Goal: Transaction & Acquisition: Obtain resource

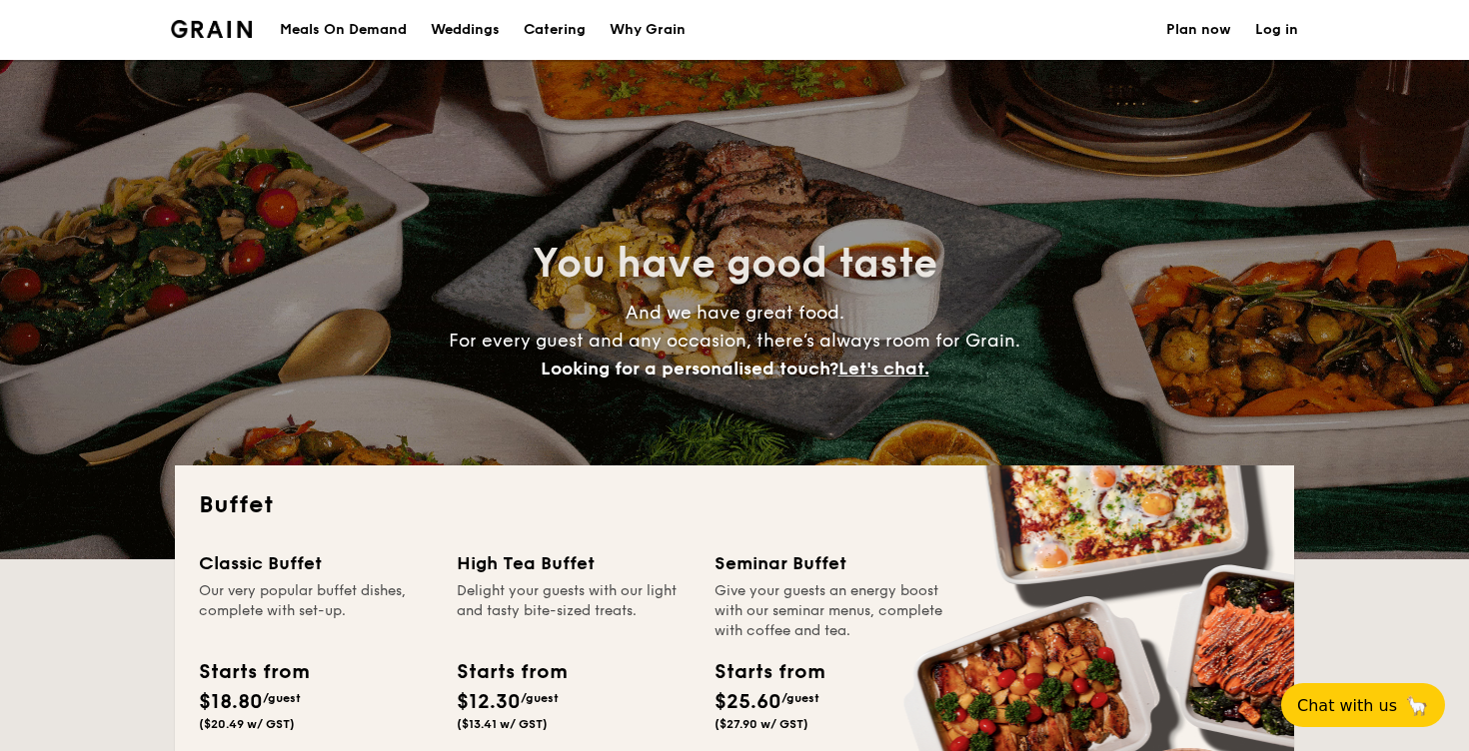
select select
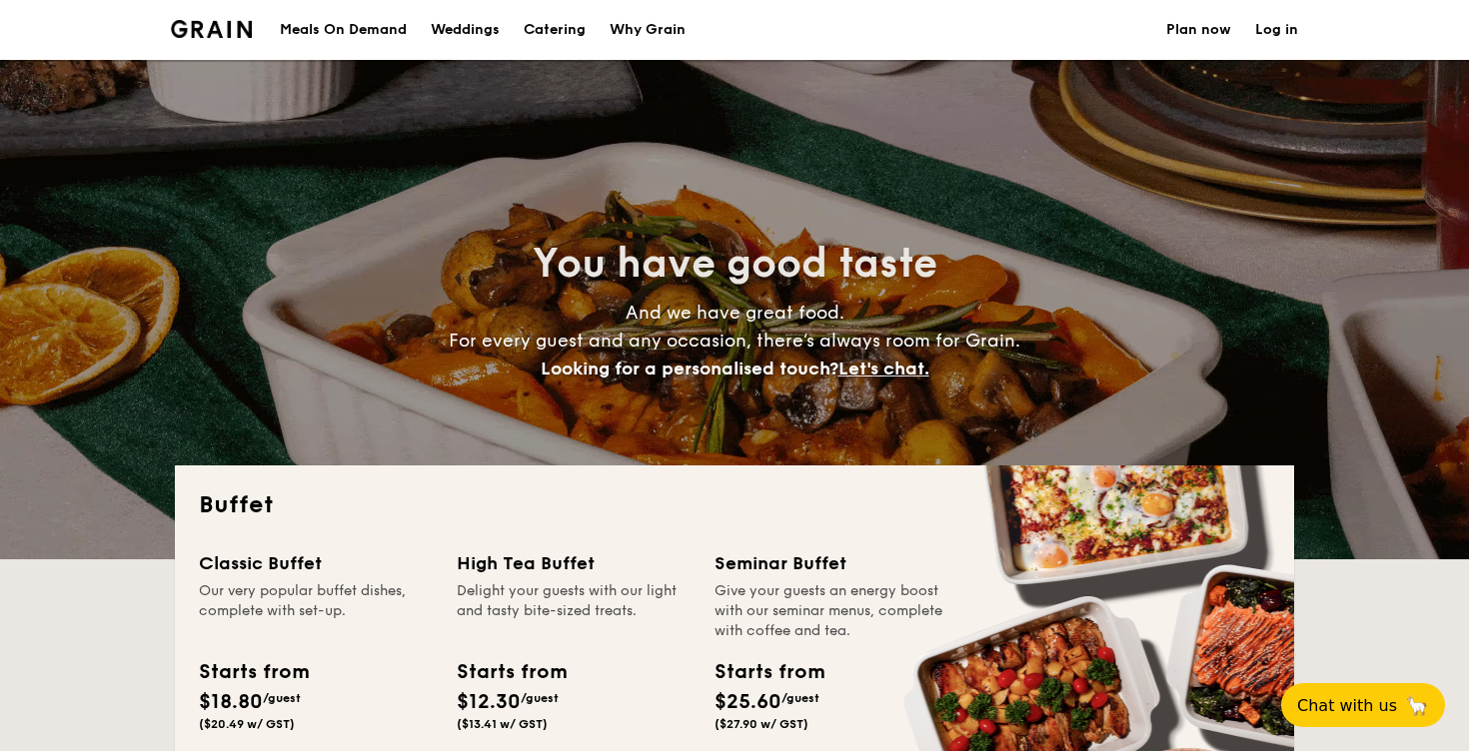
click at [390, 33] on div "Meals On Demand" at bounding box center [343, 30] width 127 height 60
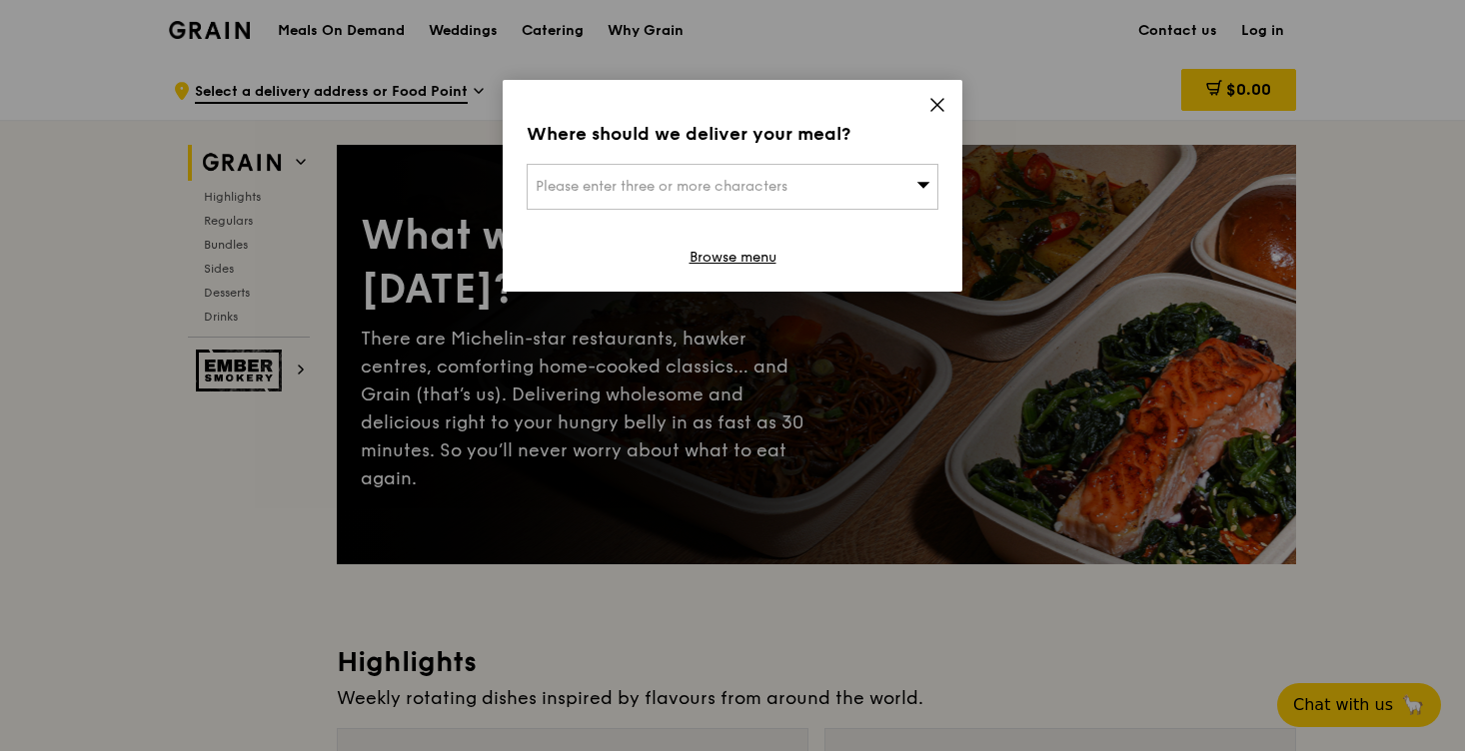
click at [937, 97] on icon at bounding box center [937, 105] width 18 height 18
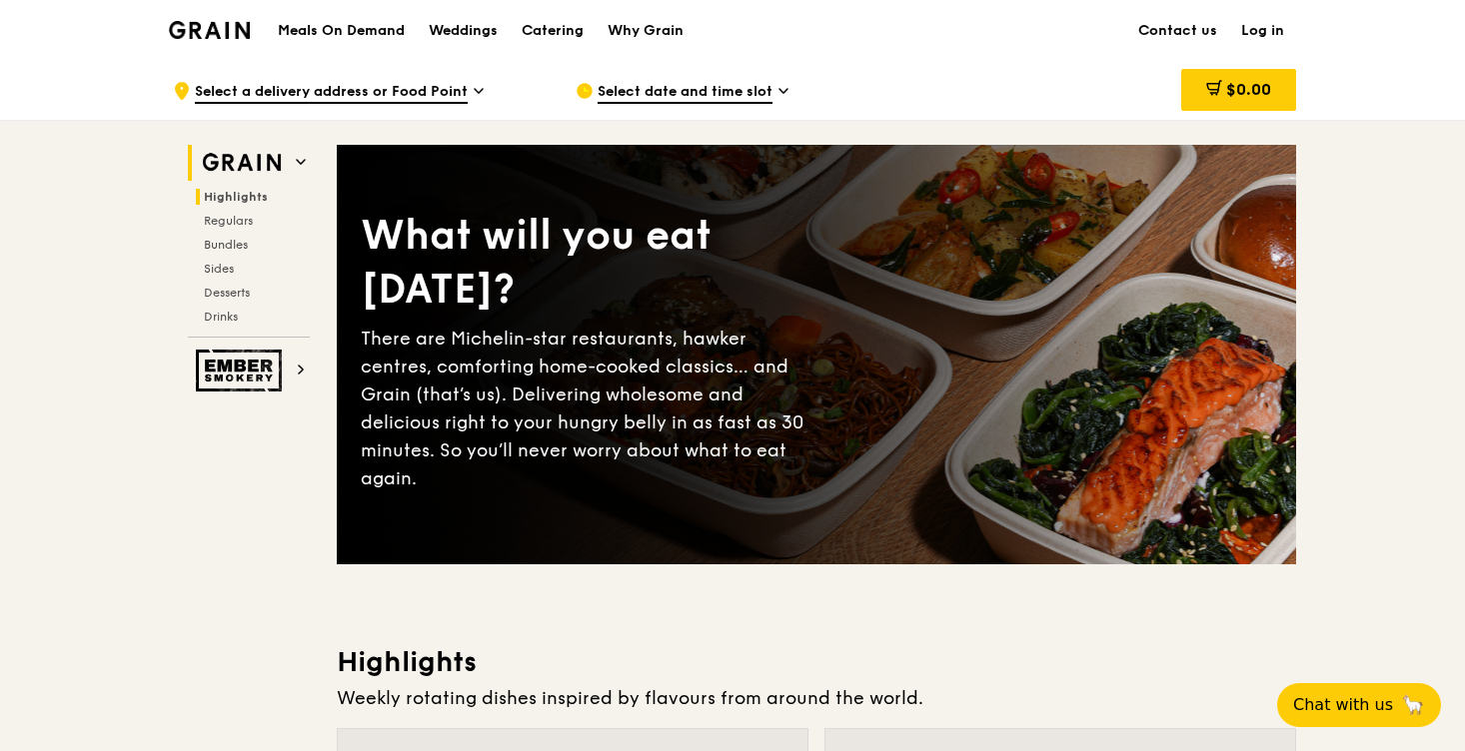
click at [225, 195] on span "Highlights" at bounding box center [236, 197] width 64 height 14
click at [549, 38] on div "Catering" at bounding box center [553, 31] width 62 height 60
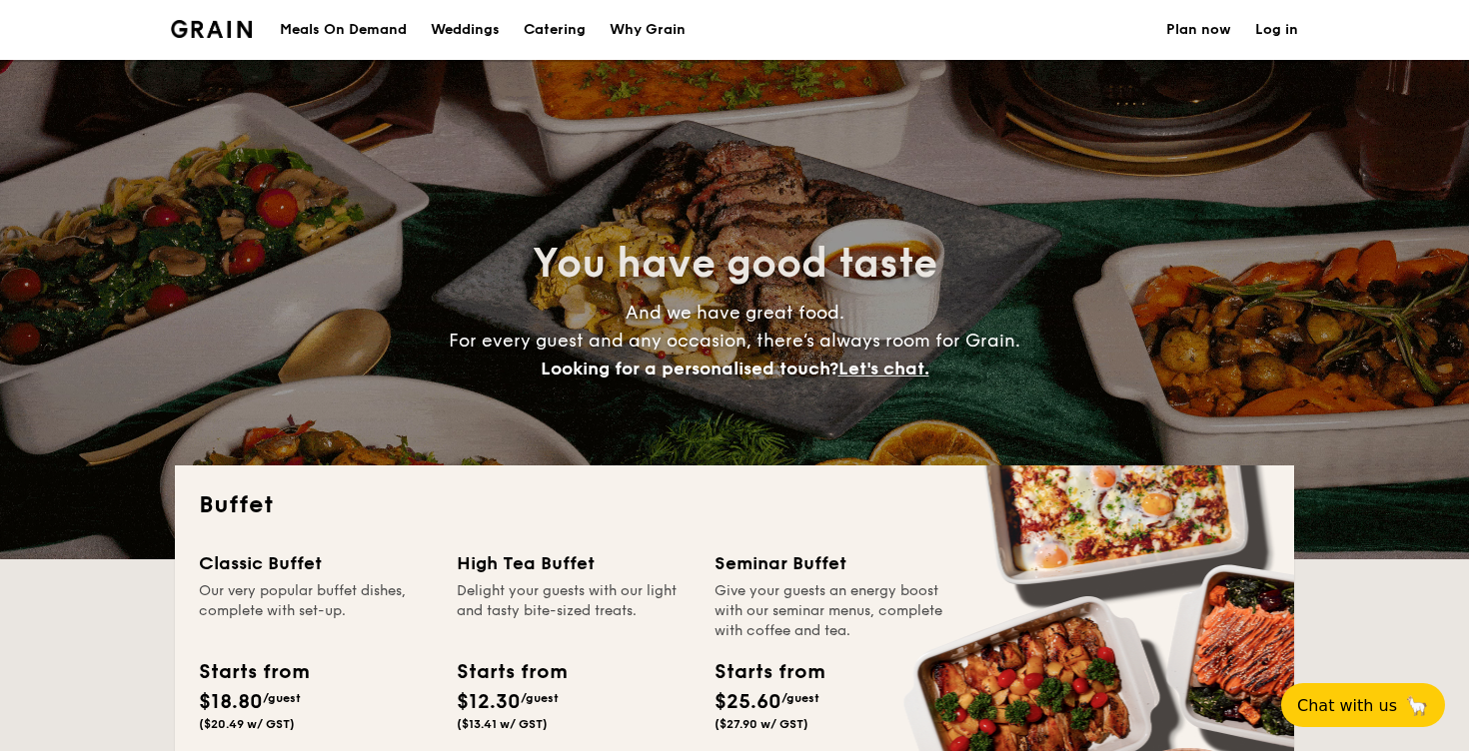
select select
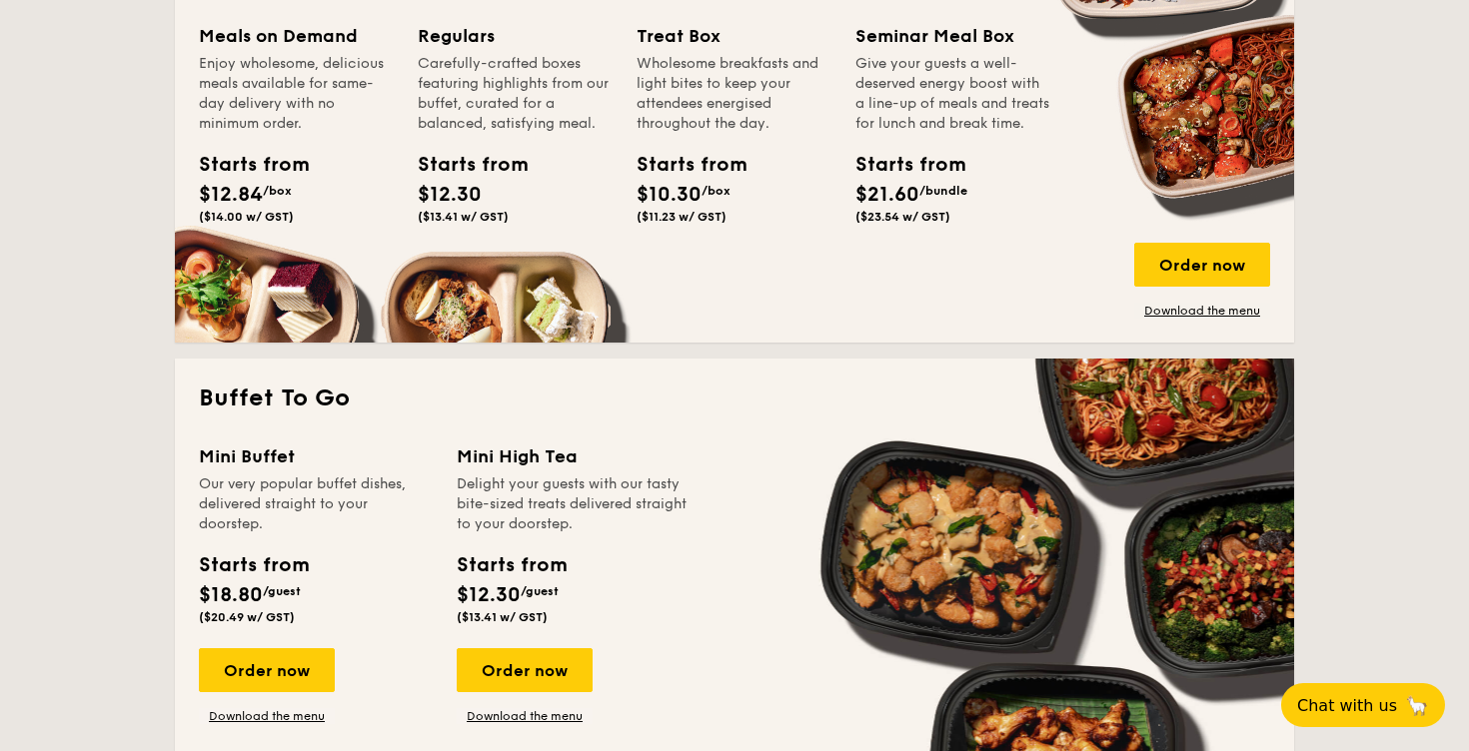
scroll to position [1293, 0]
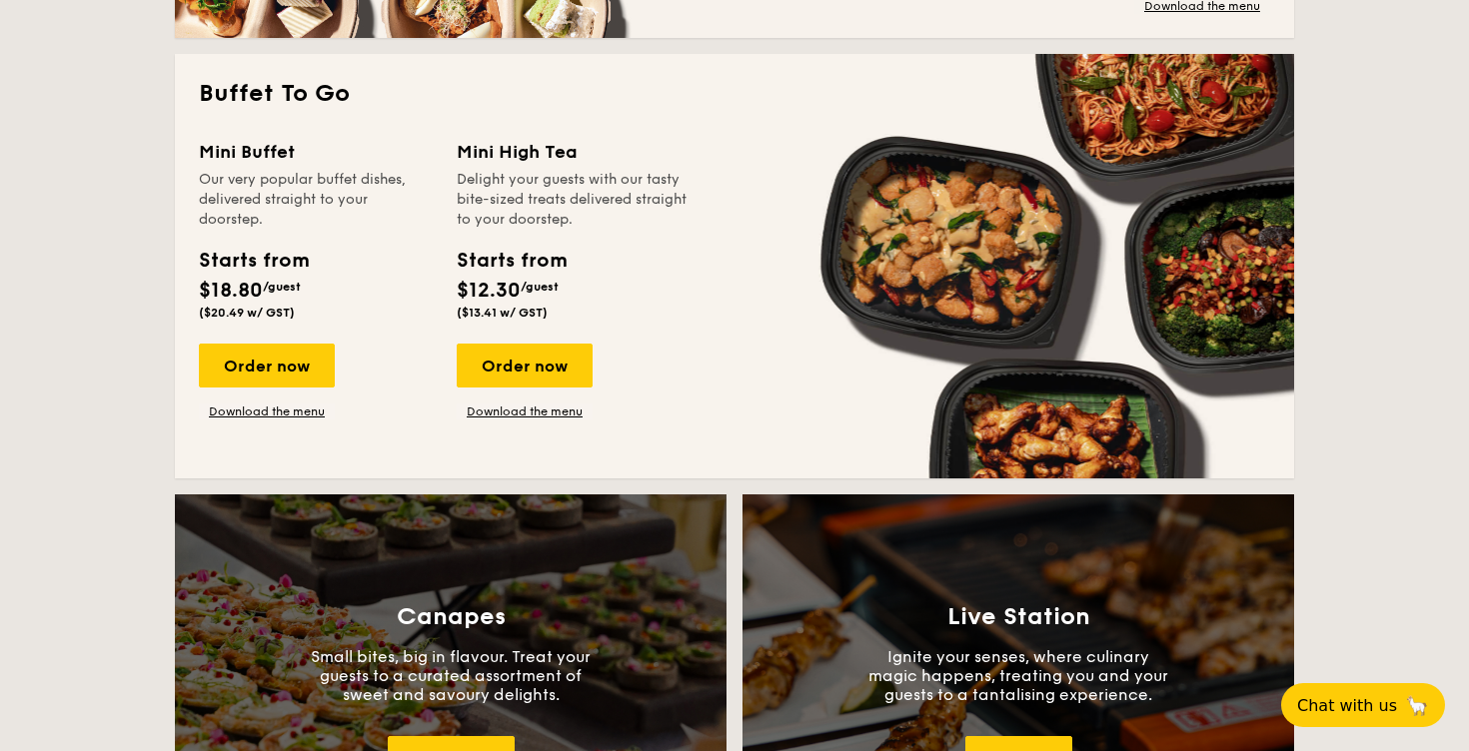
click at [313, 421] on div "Mini Buffet Our very popular buffet dishes, delivered straight to your doorstep…" at bounding box center [734, 296] width 1071 height 317
click at [313, 416] on link "Download the menu" at bounding box center [267, 412] width 136 height 16
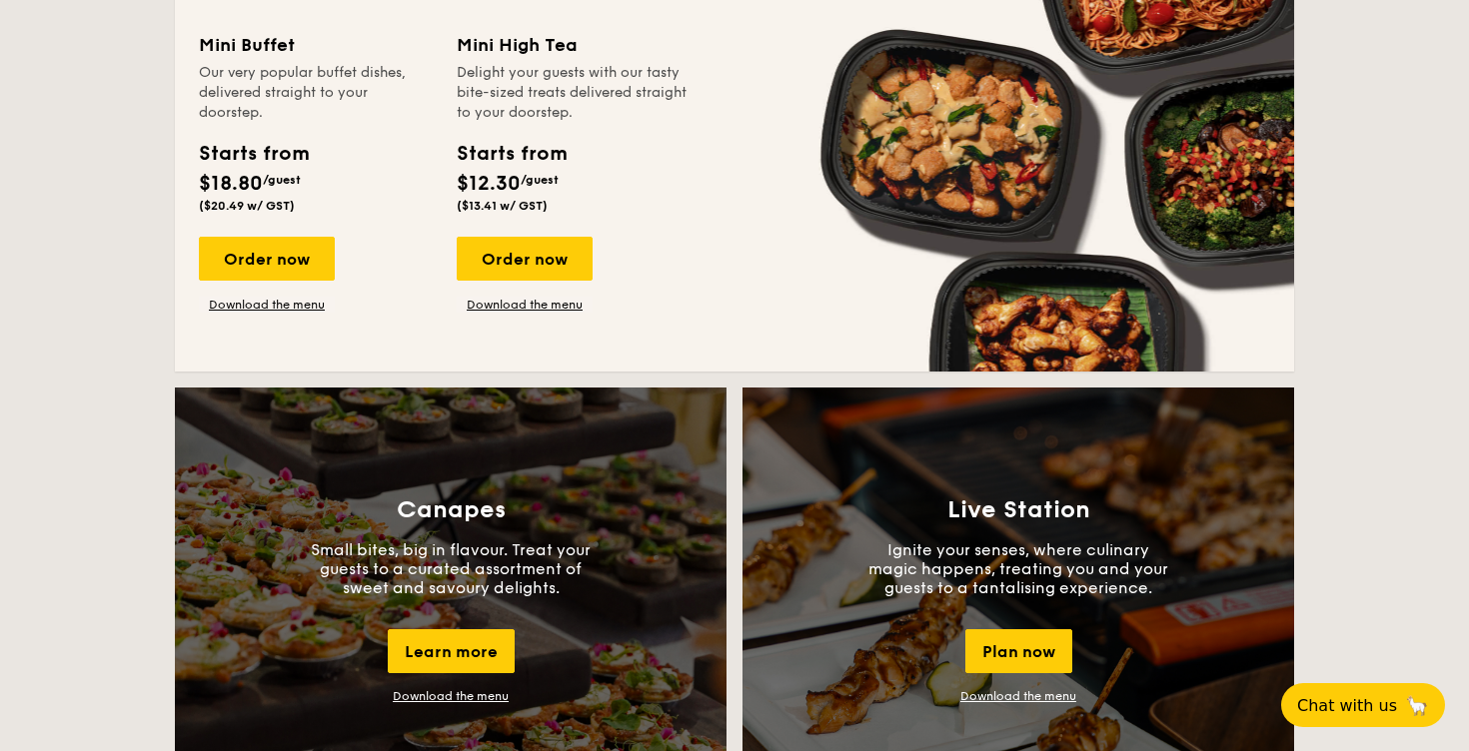
scroll to position [1288, 0]
